Goal: Information Seeking & Learning: Learn about a topic

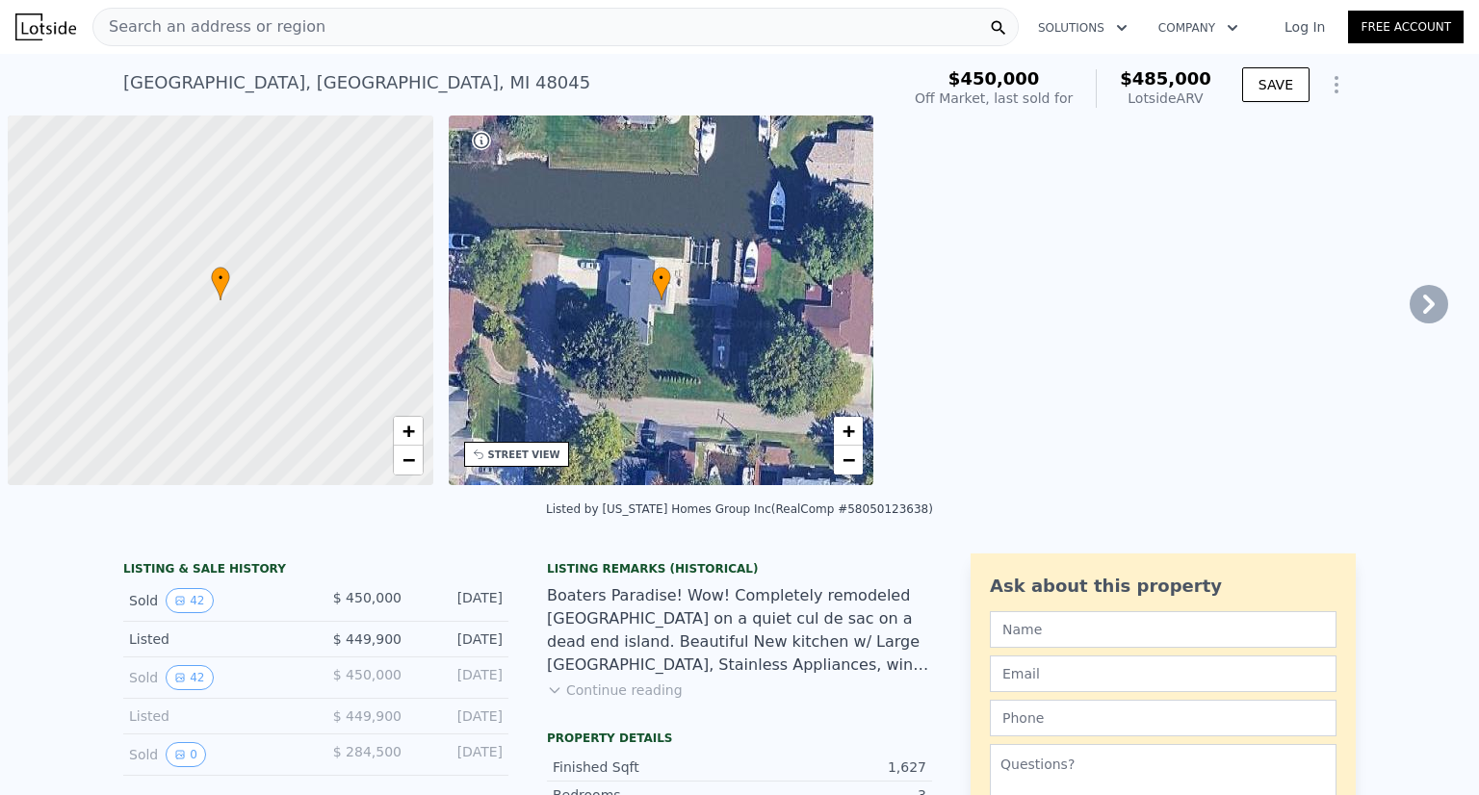
scroll to position [0, 8]
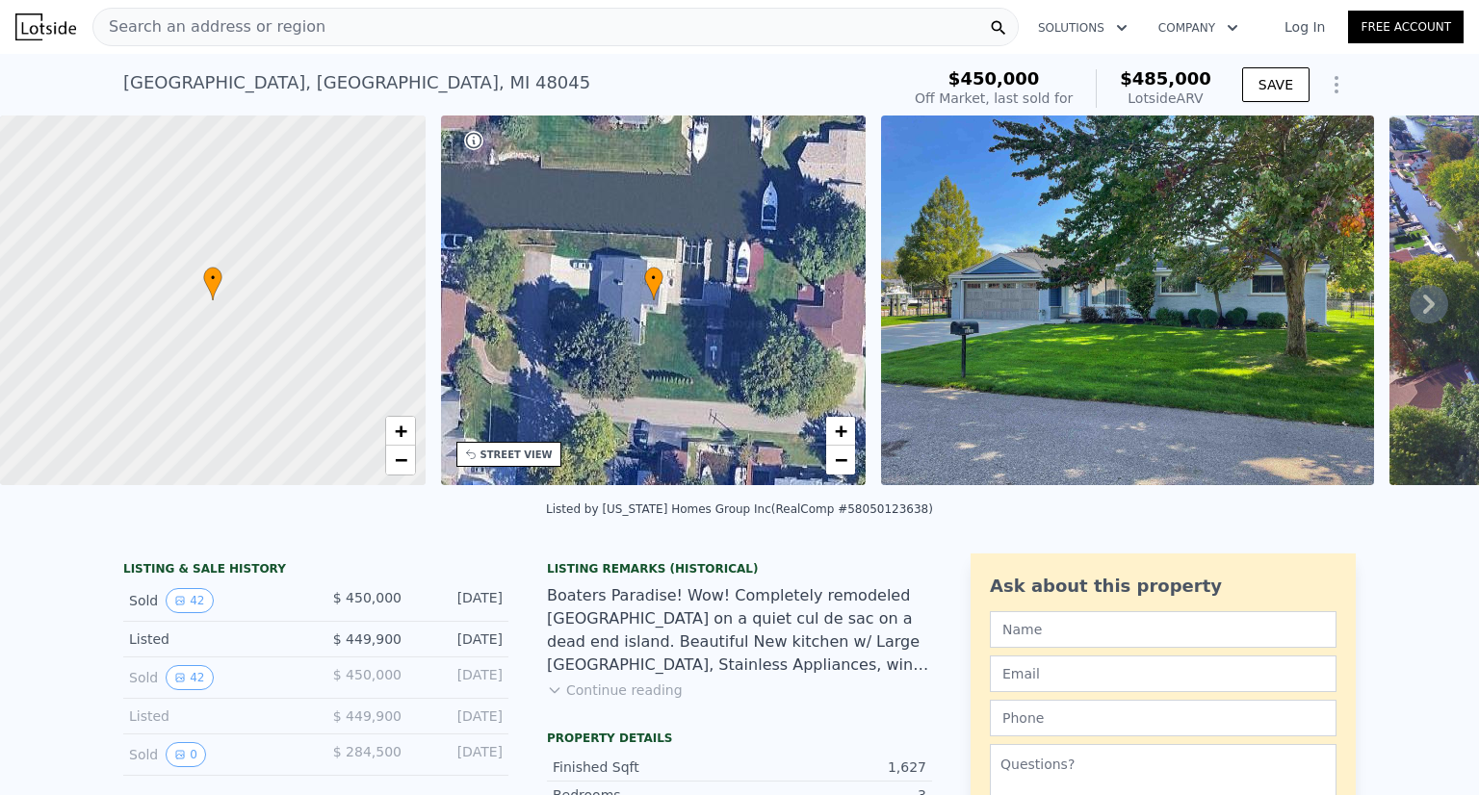
click at [562, 700] on button "Continue reading" at bounding box center [615, 690] width 136 height 19
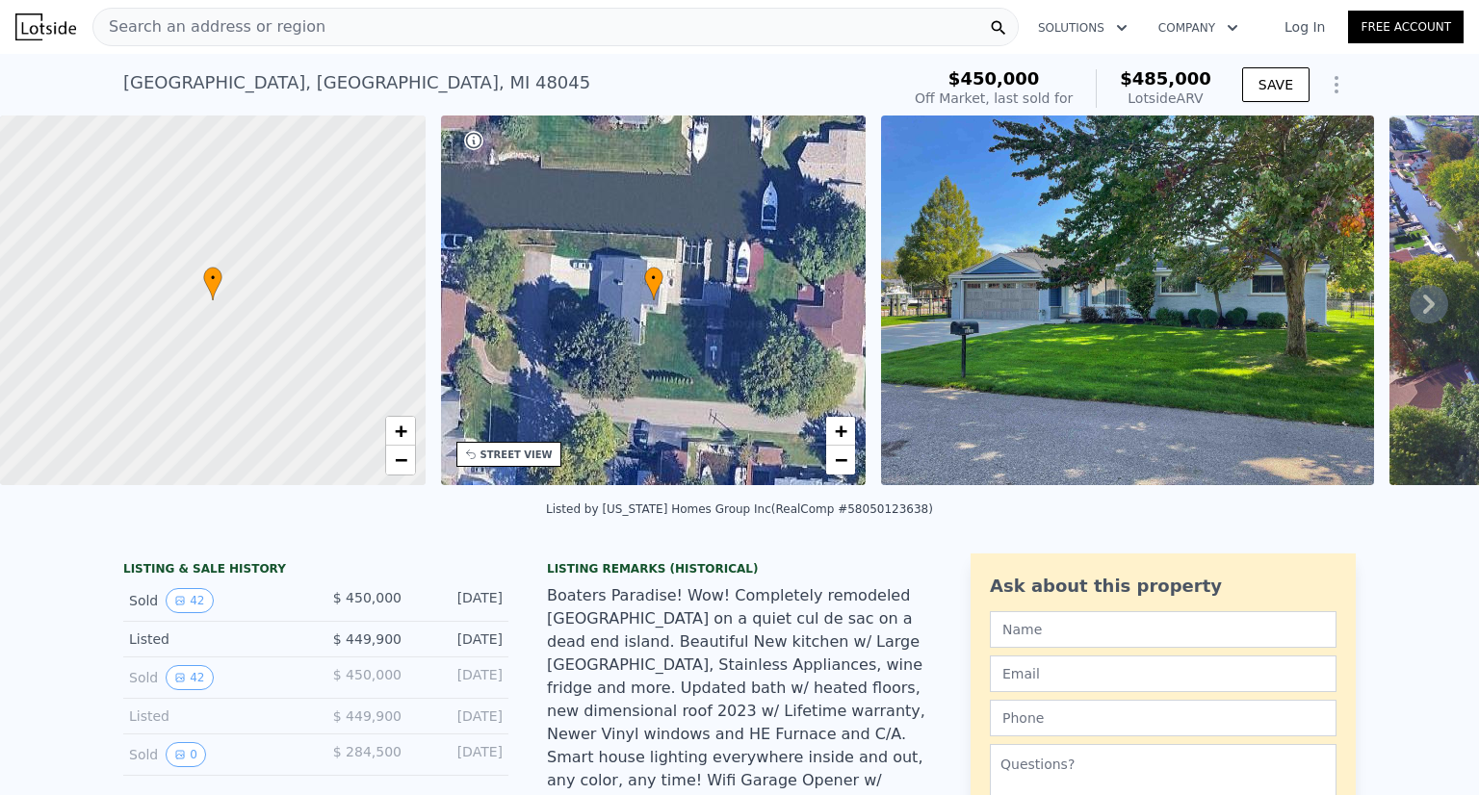
scroll to position [39, 0]
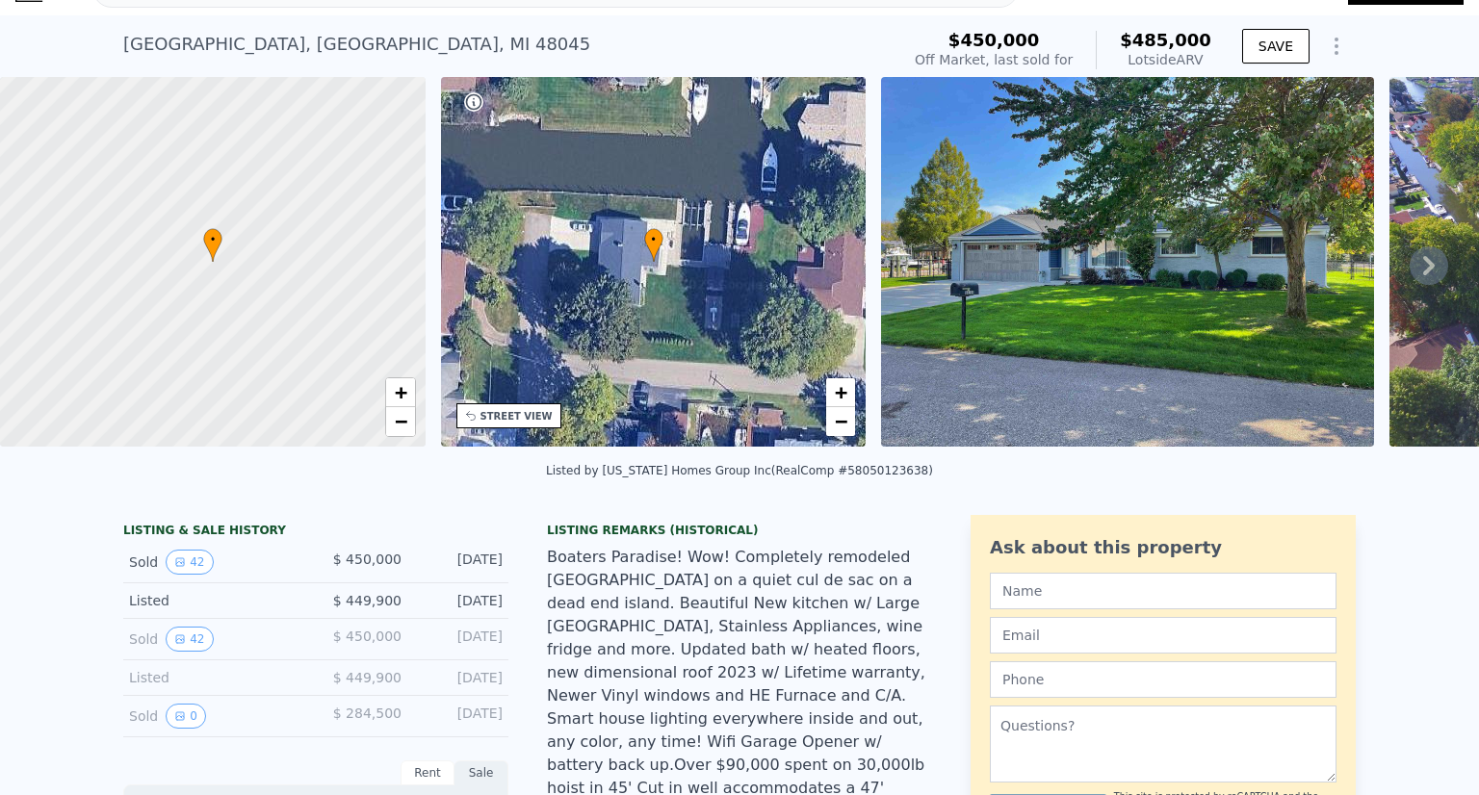
click at [1003, 244] on img at bounding box center [1127, 262] width 493 height 370
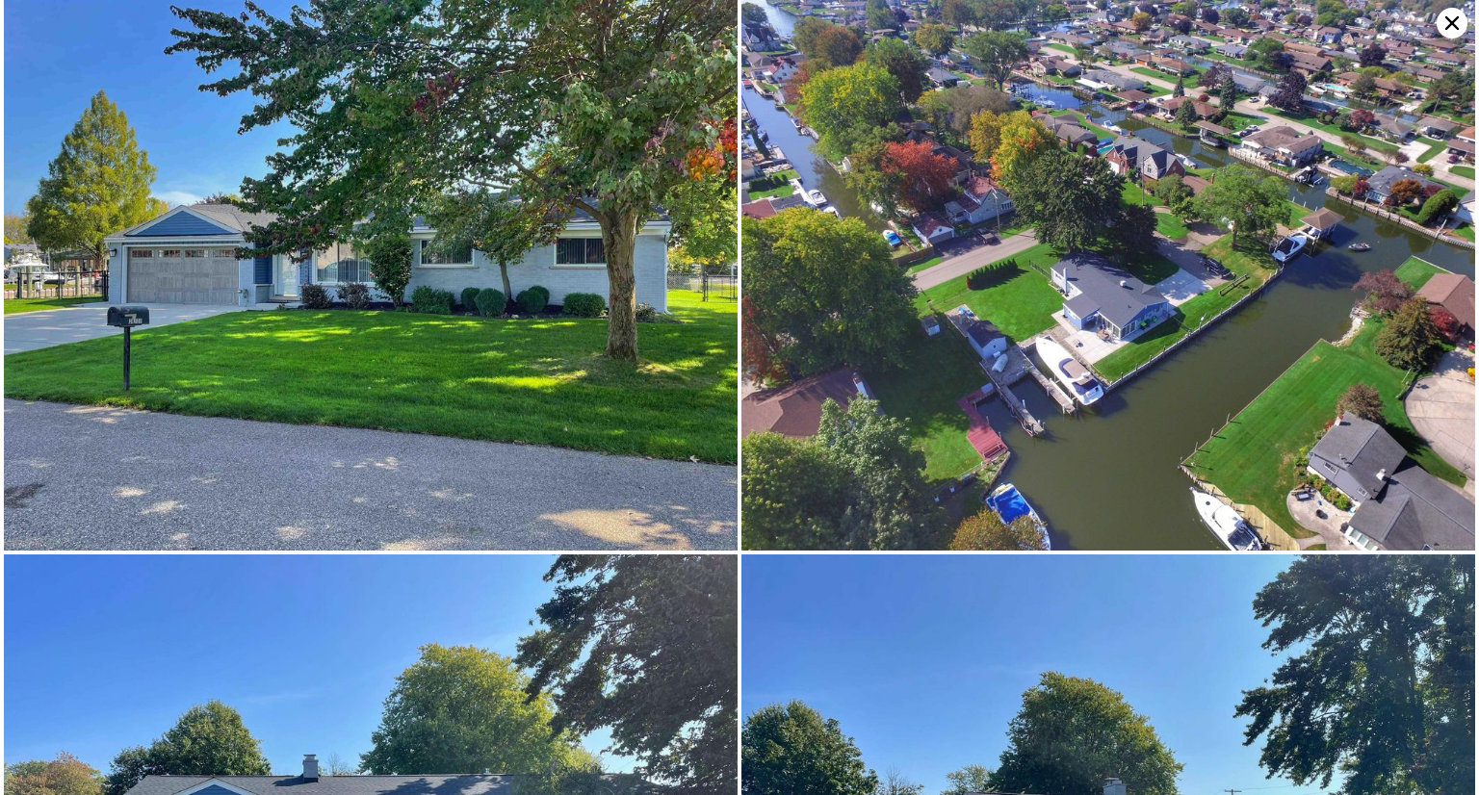
click at [518, 254] on img at bounding box center [371, 275] width 734 height 551
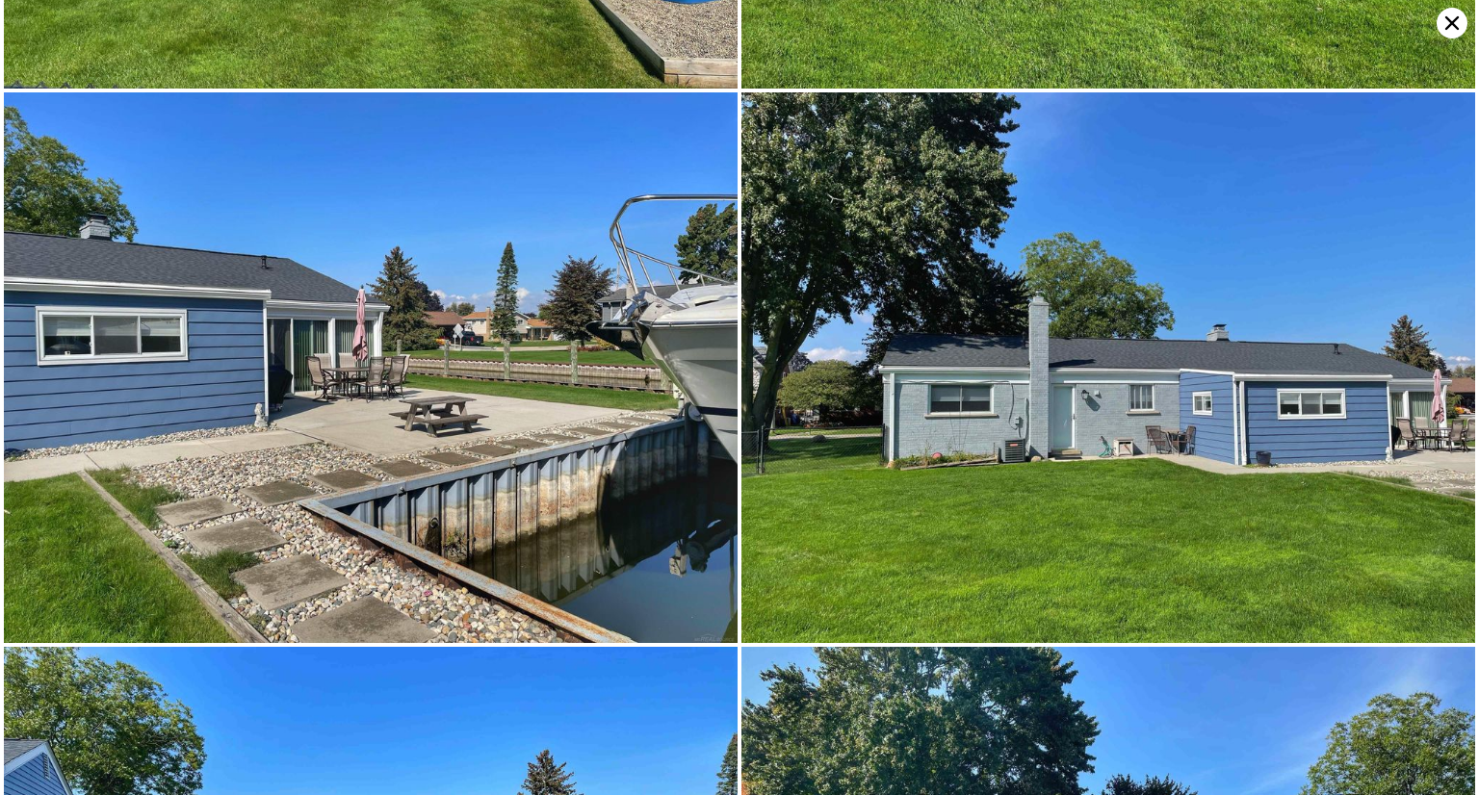
scroll to position [9873, 0]
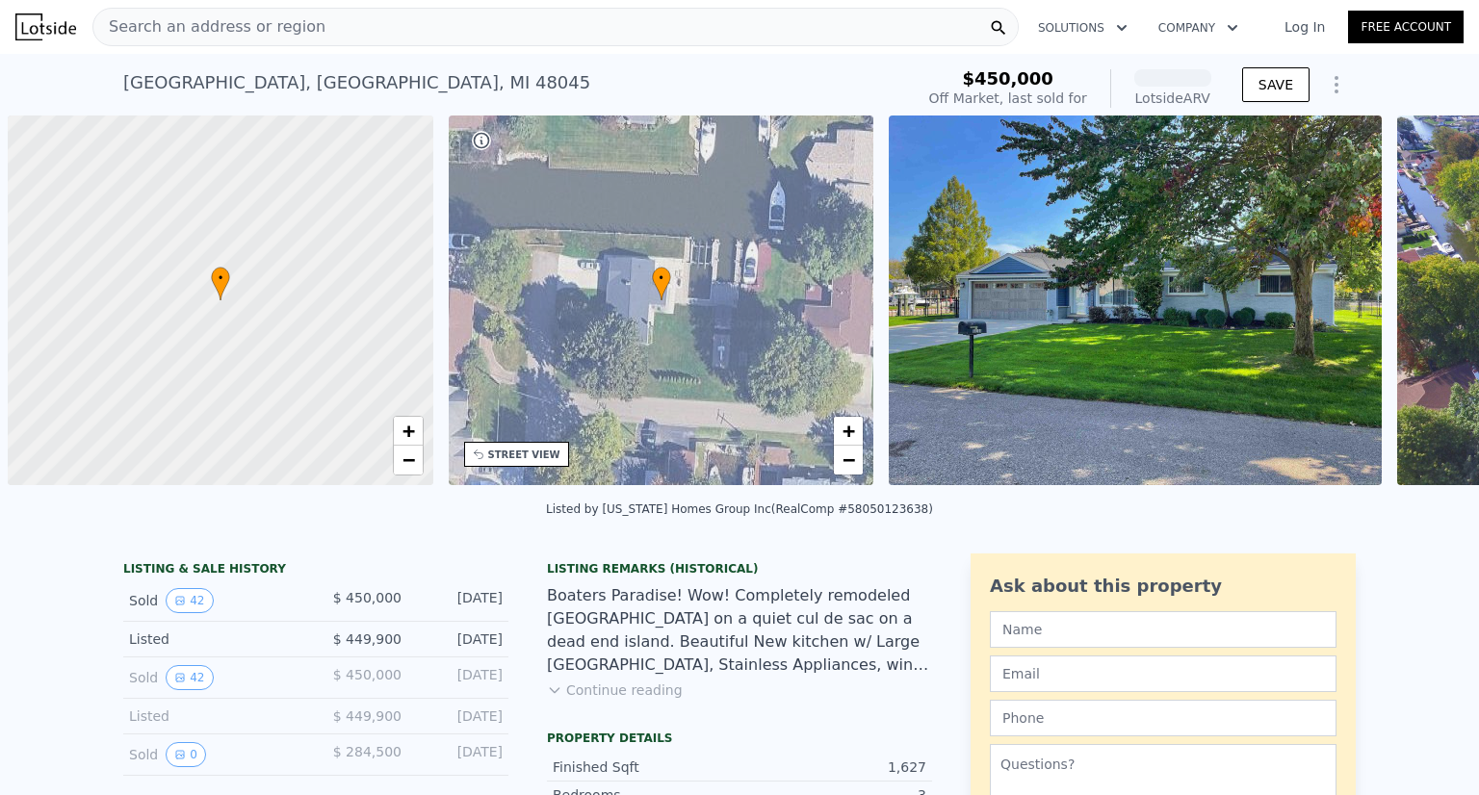
scroll to position [0, 8]
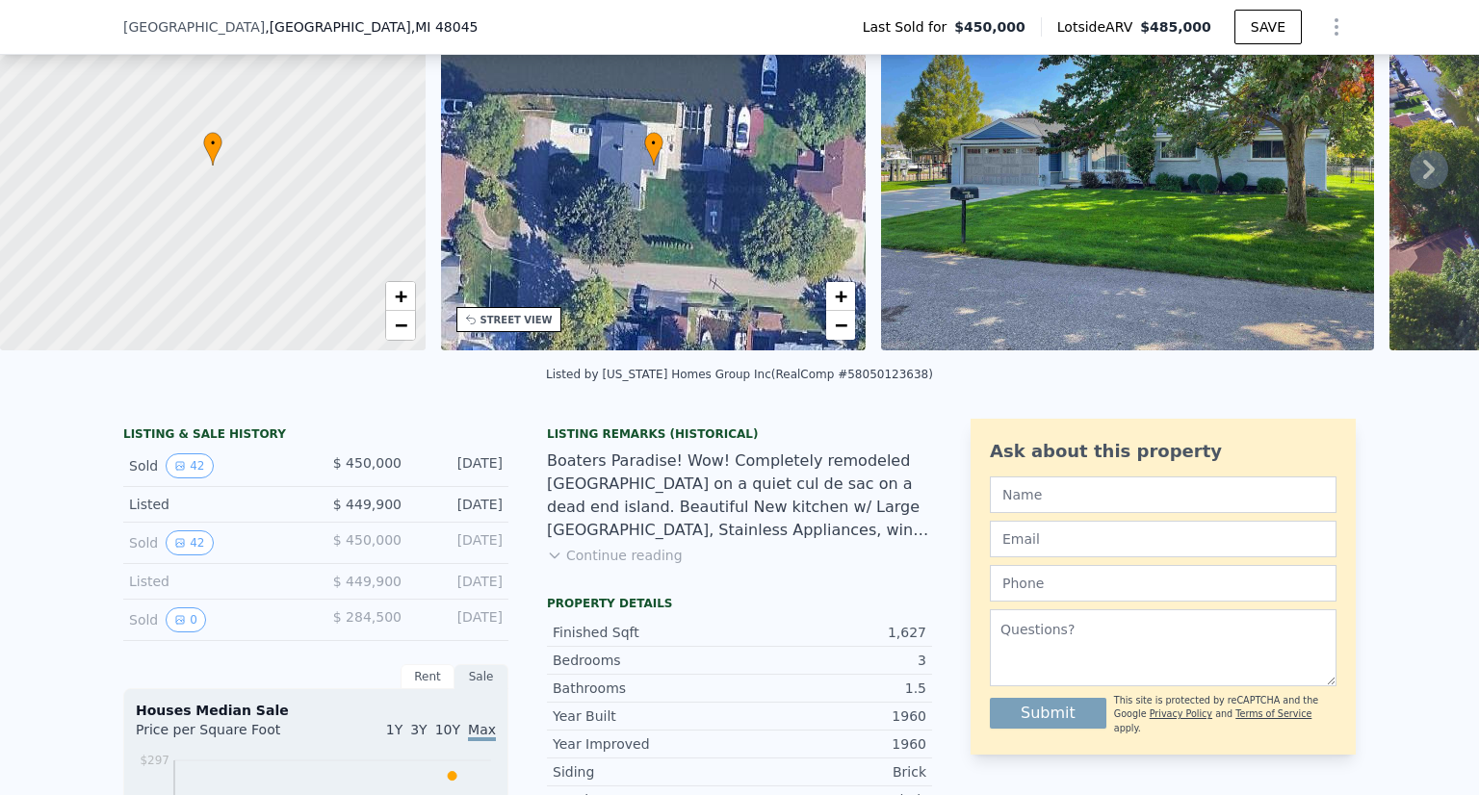
scroll to position [223, 0]
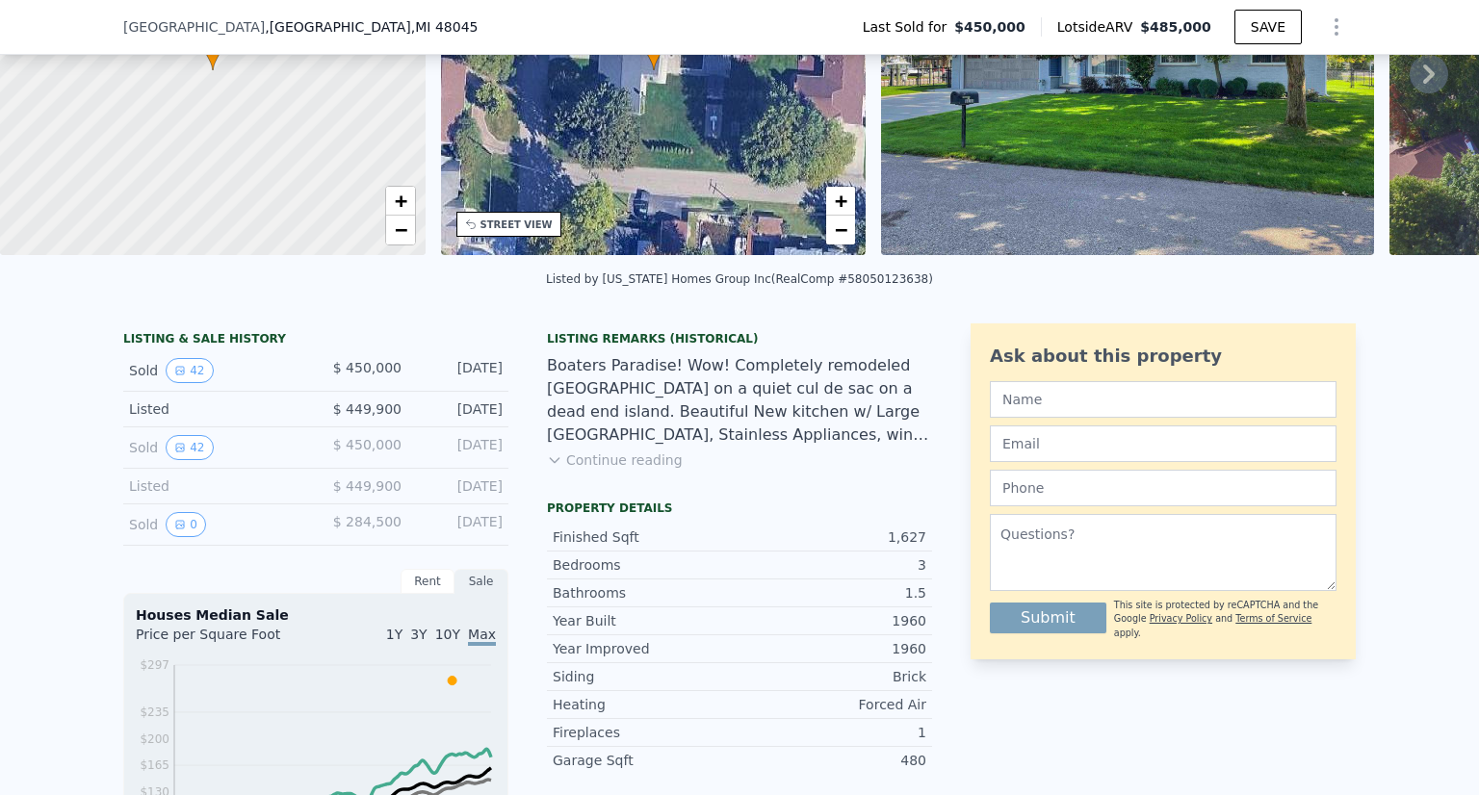
click at [617, 470] on button "Continue reading" at bounding box center [615, 460] width 136 height 19
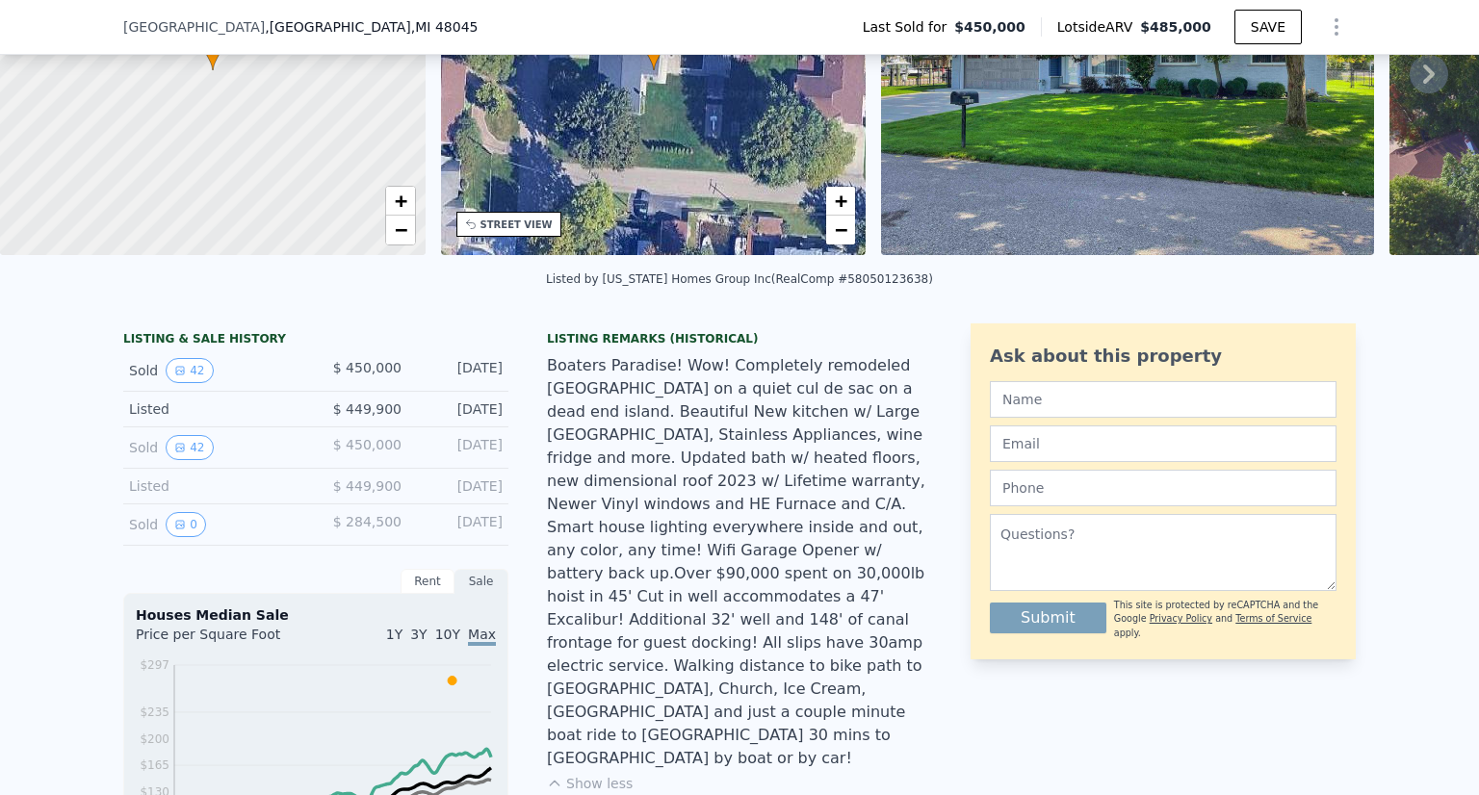
click at [693, 405] on div "Boaters Paradise! Wow! Completely remodeled [GEOGRAPHIC_DATA] on a quiet cul de…" at bounding box center [739, 562] width 385 height 416
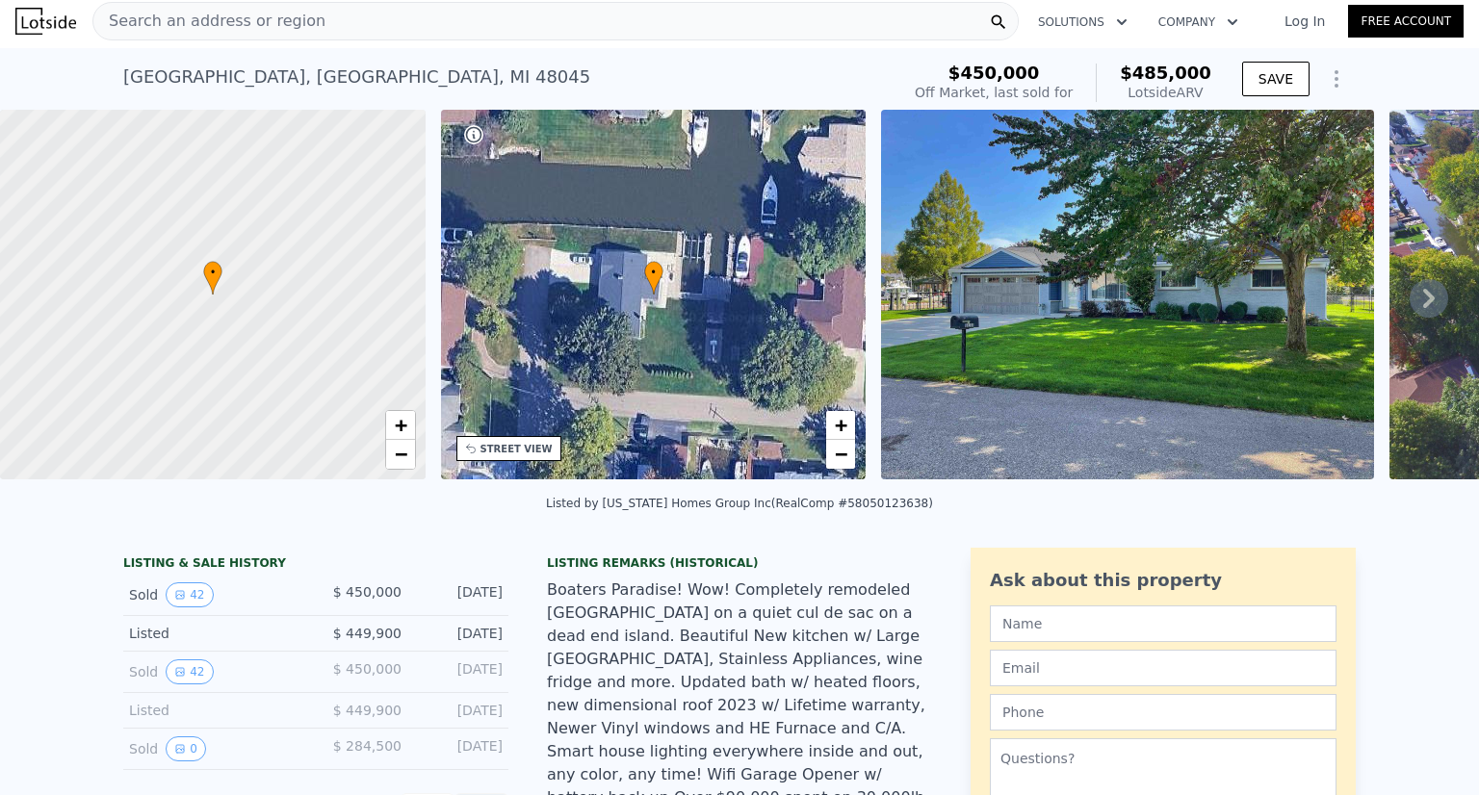
scroll to position [0, 0]
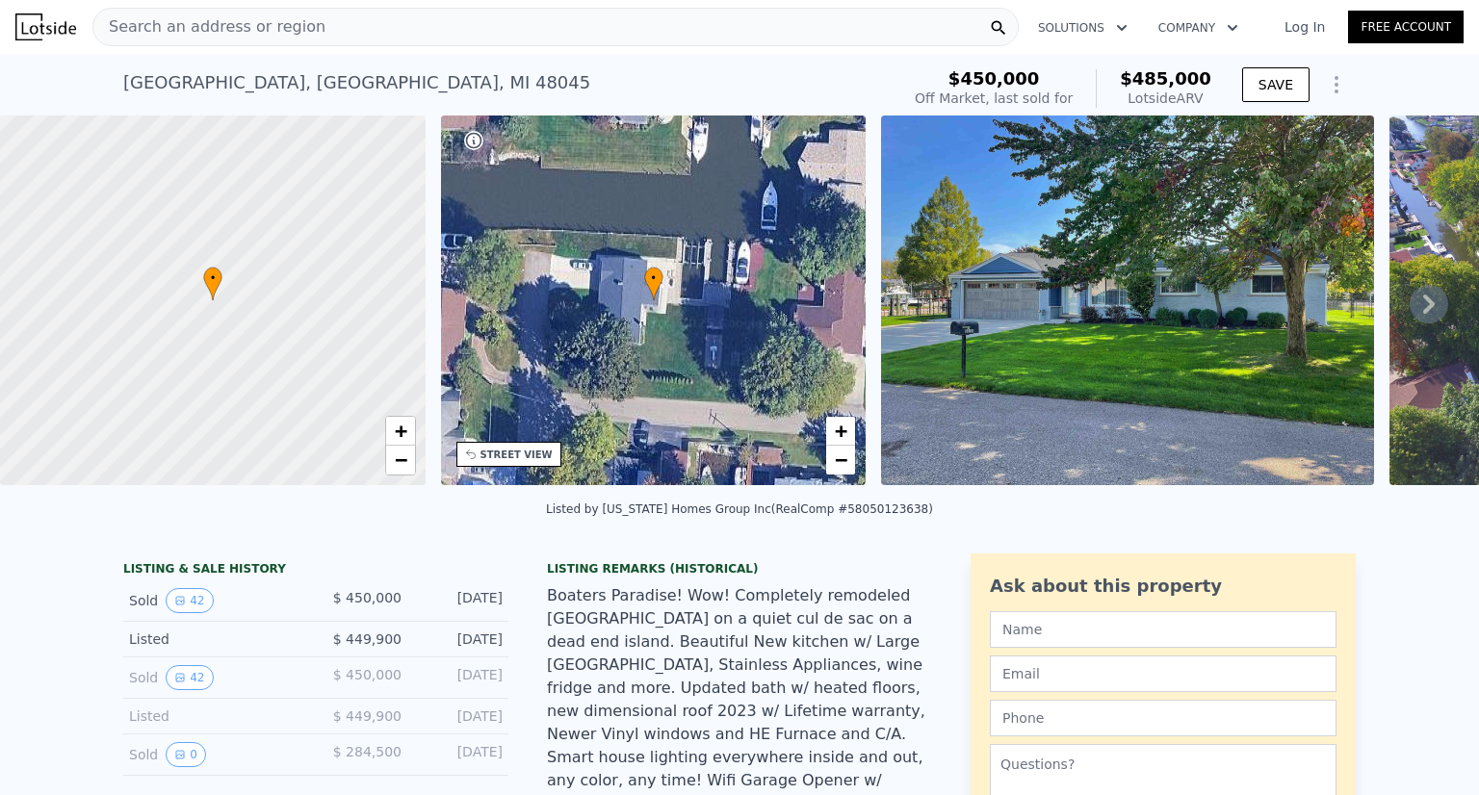
click at [1100, 260] on img at bounding box center [1127, 301] width 493 height 370
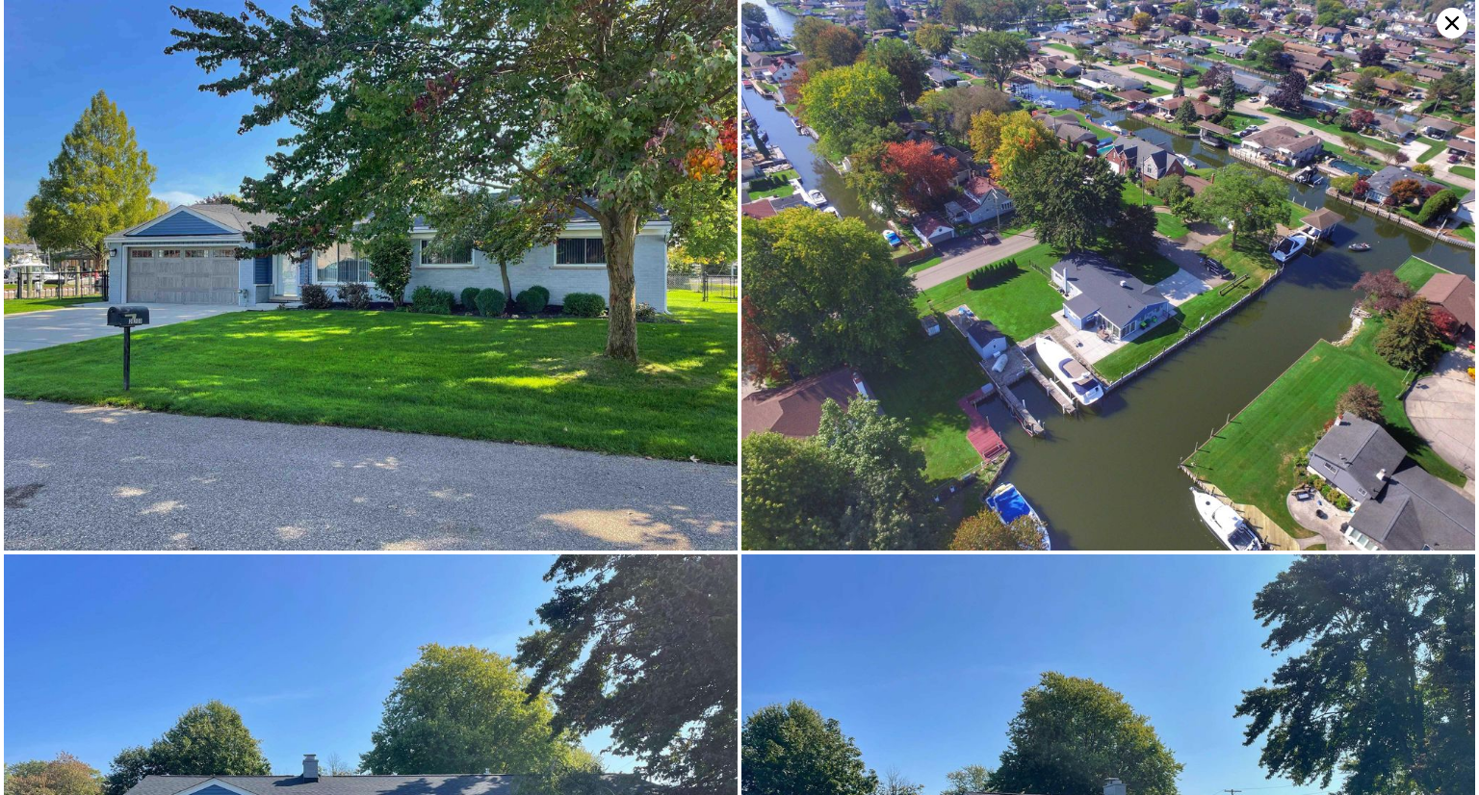
scroll to position [77, 0]
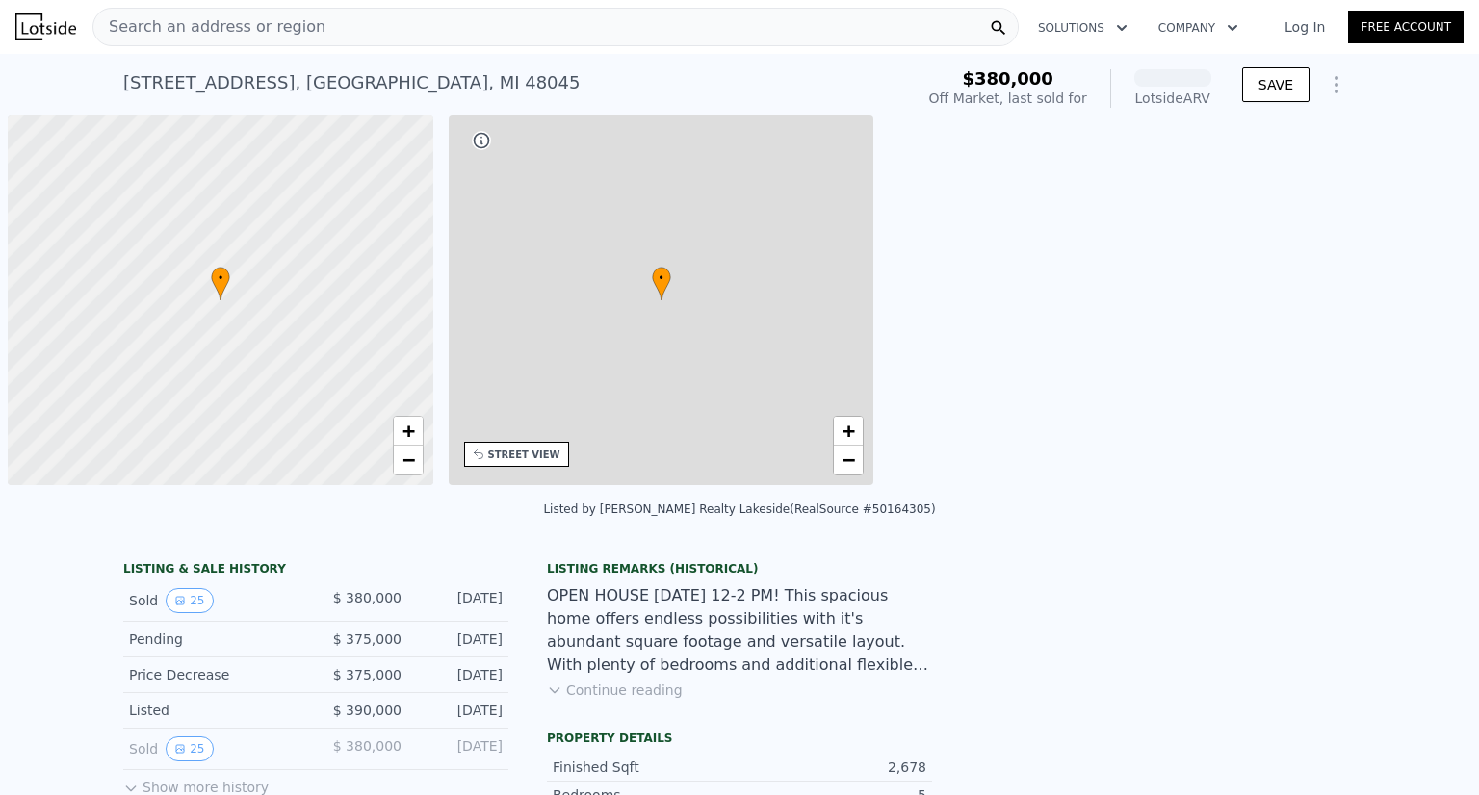
scroll to position [0, 8]
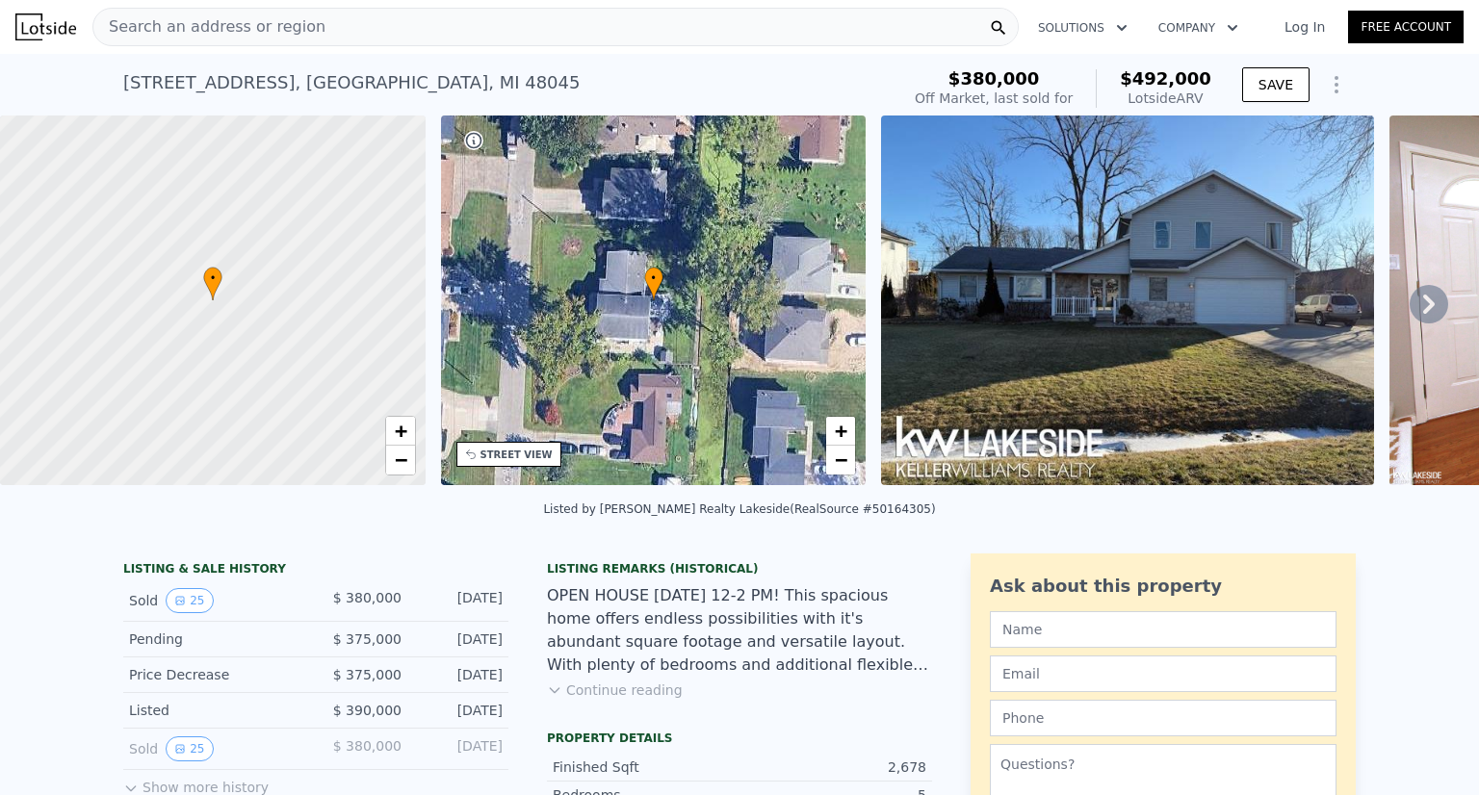
click at [531, 240] on div "• + −" at bounding box center [653, 301] width 425 height 370
click at [476, 304] on div "• + −" at bounding box center [653, 301] width 425 height 370
click at [979, 264] on img at bounding box center [1127, 301] width 493 height 370
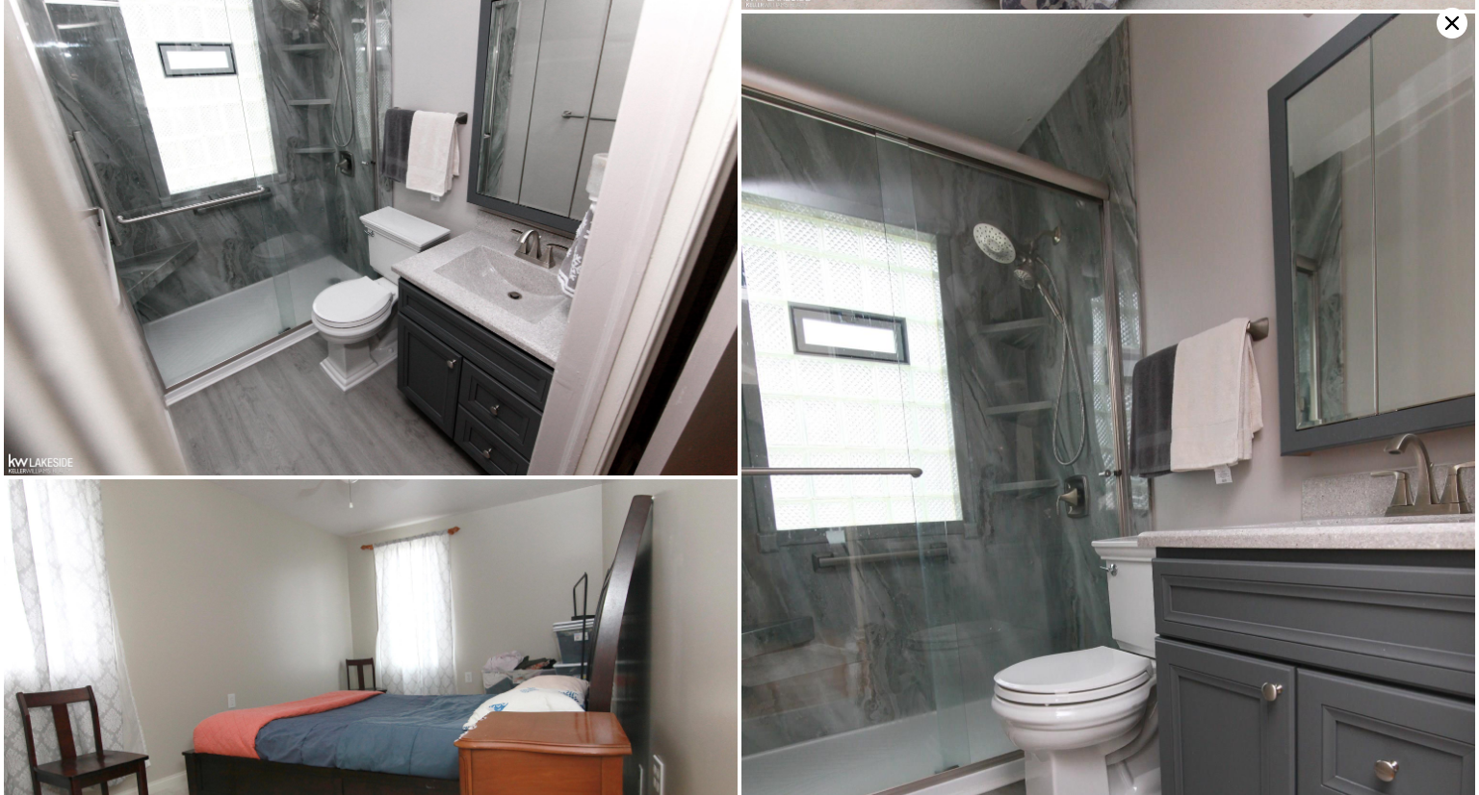
scroll to position [2927, 0]
